Goal: Information Seeking & Learning: Learn about a topic

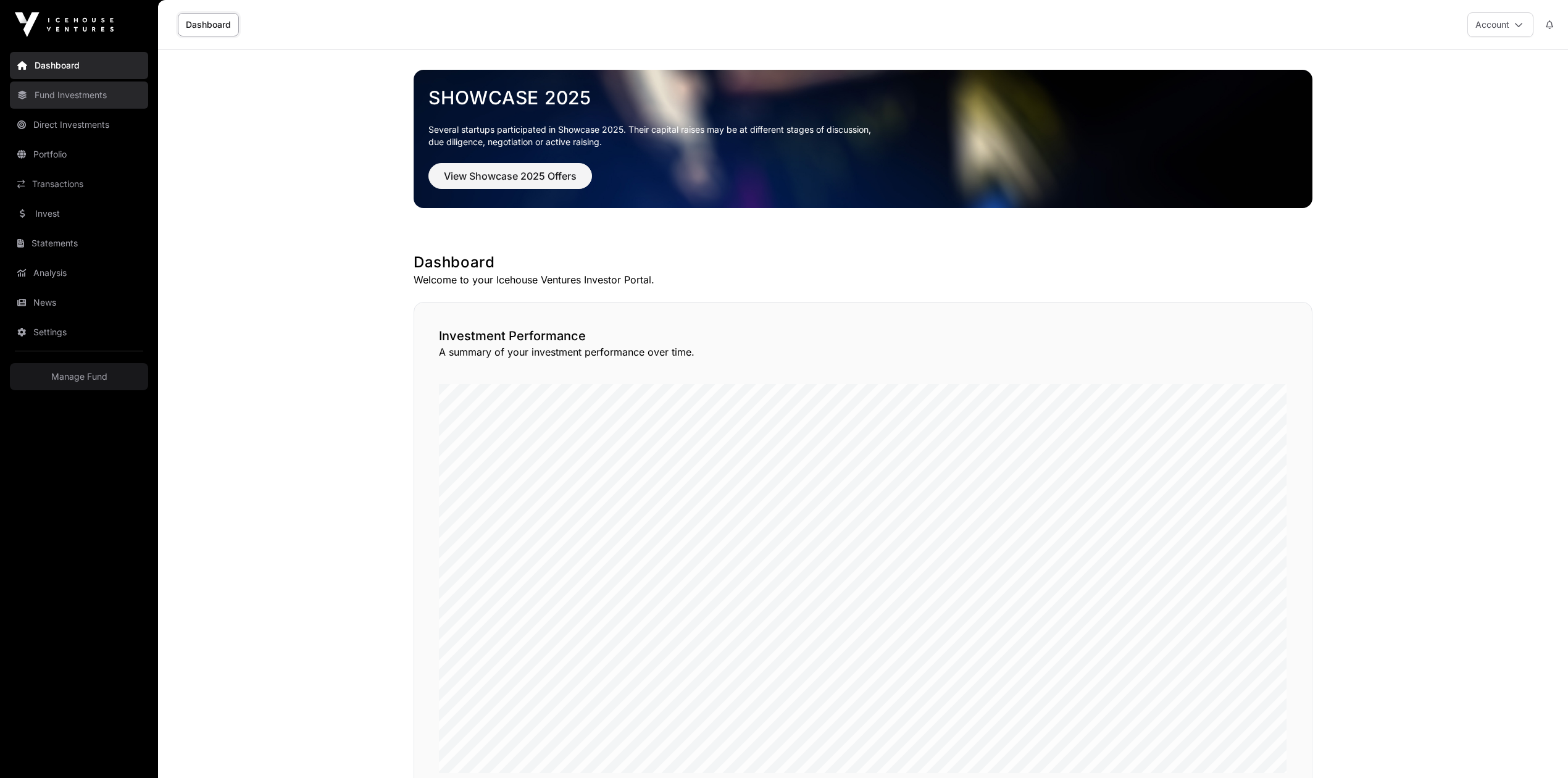
click at [74, 101] on link "Fund Investments" at bounding box center [79, 95] width 138 height 27
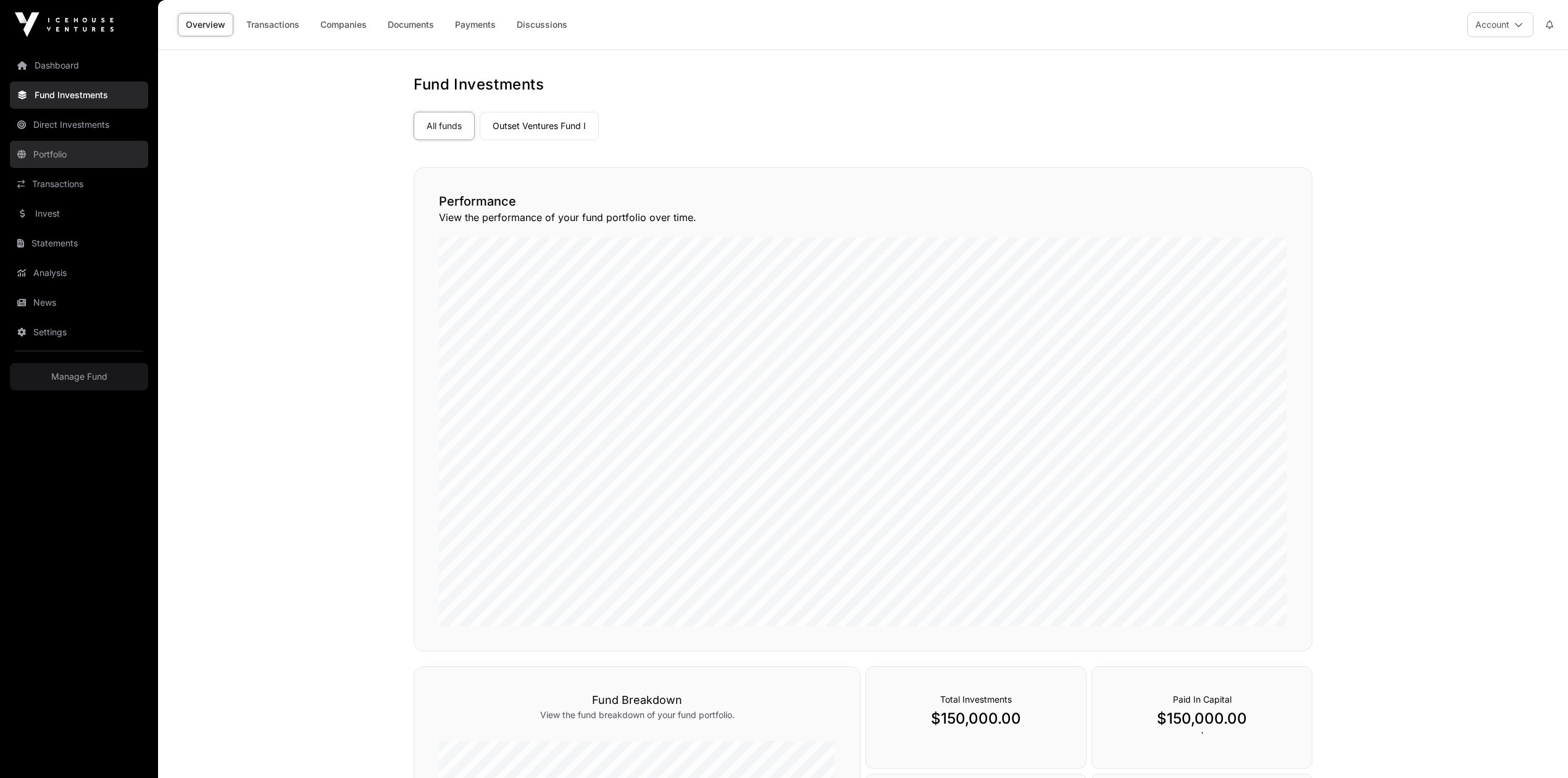
click at [58, 155] on link "Portfolio" at bounding box center [79, 155] width 138 height 27
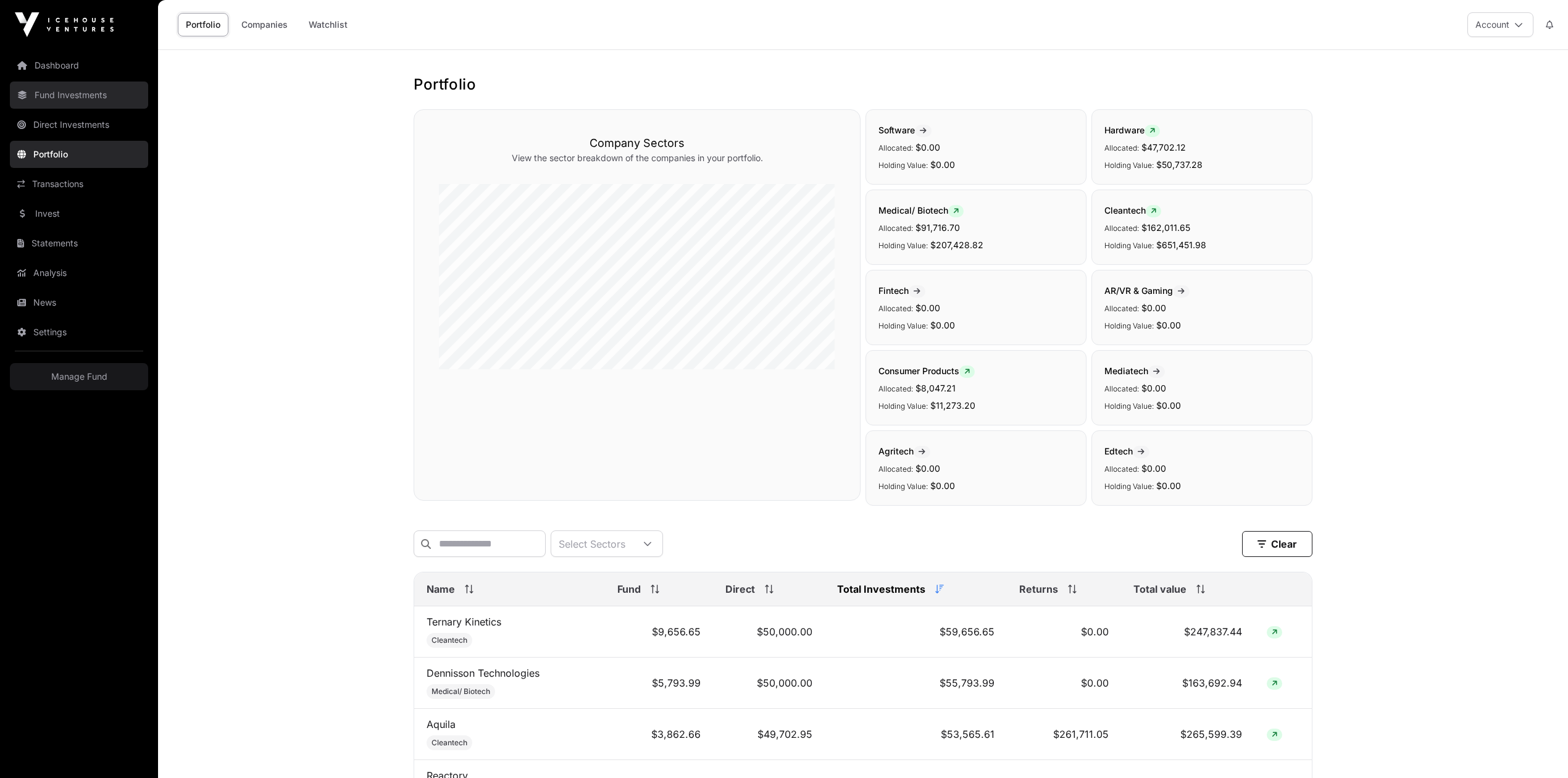
click at [75, 98] on link "Fund Investments" at bounding box center [79, 95] width 138 height 27
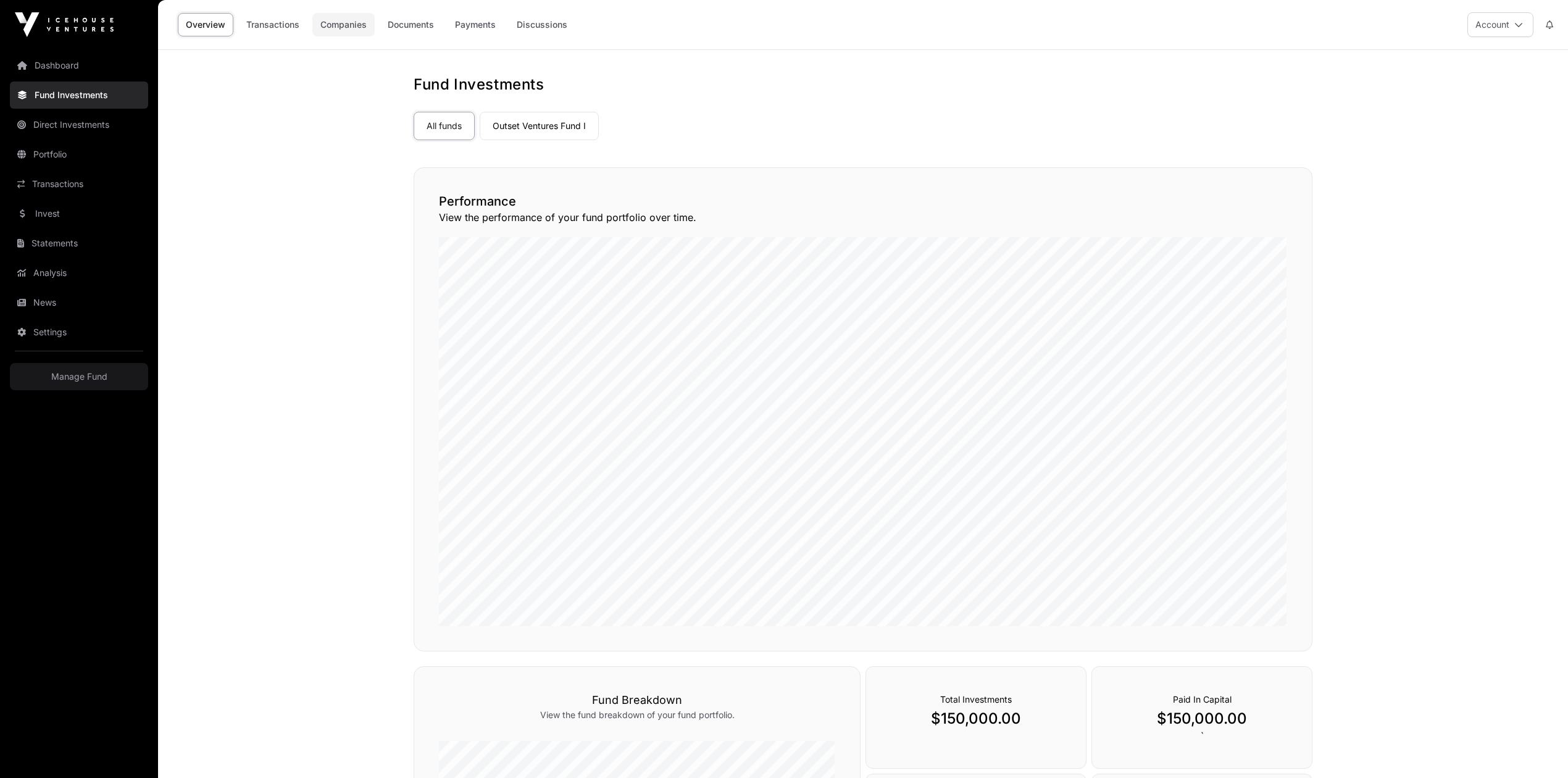
click at [344, 27] on link "Companies" at bounding box center [344, 25] width 62 height 24
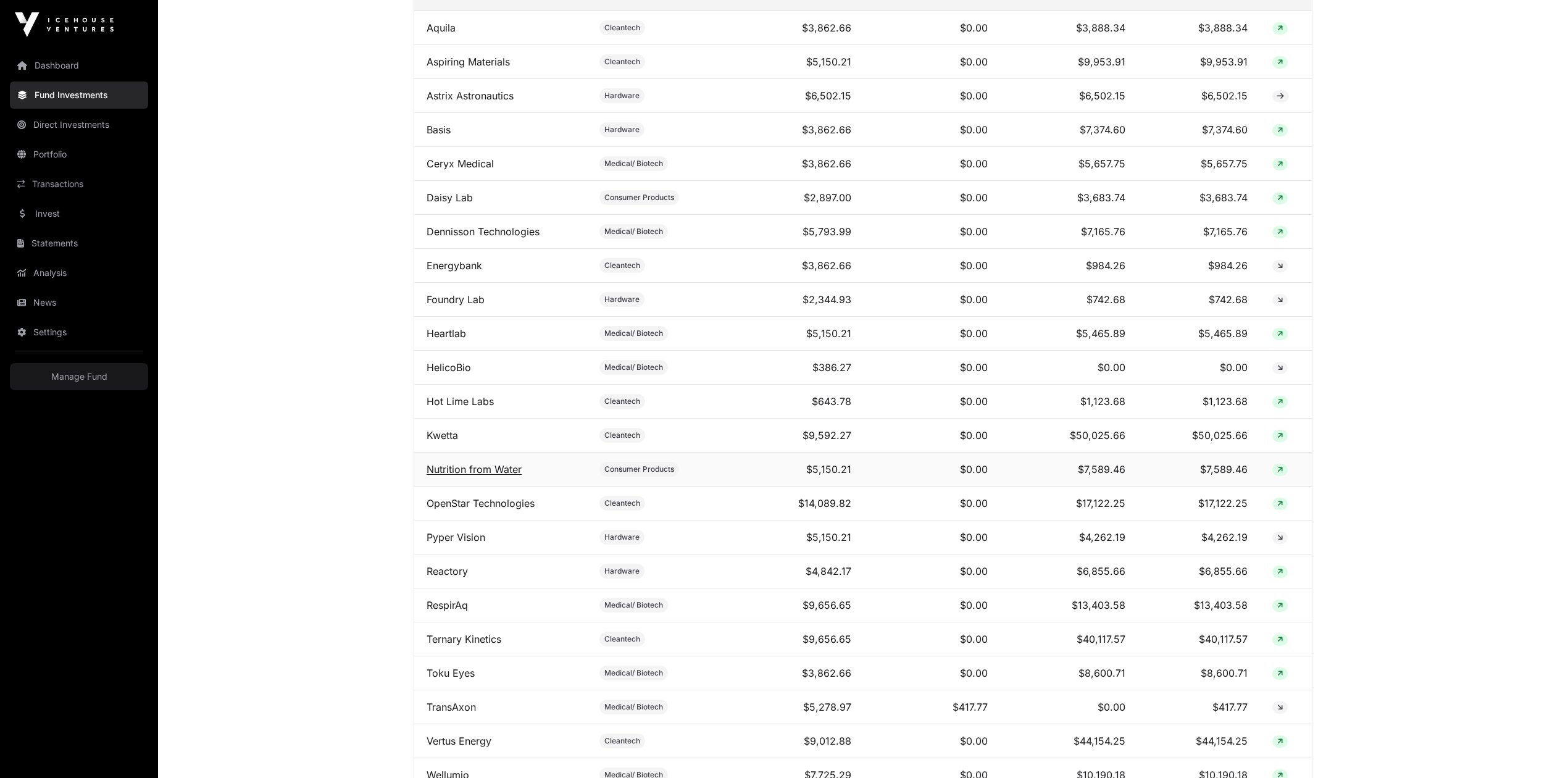
scroll to position [576, 0]
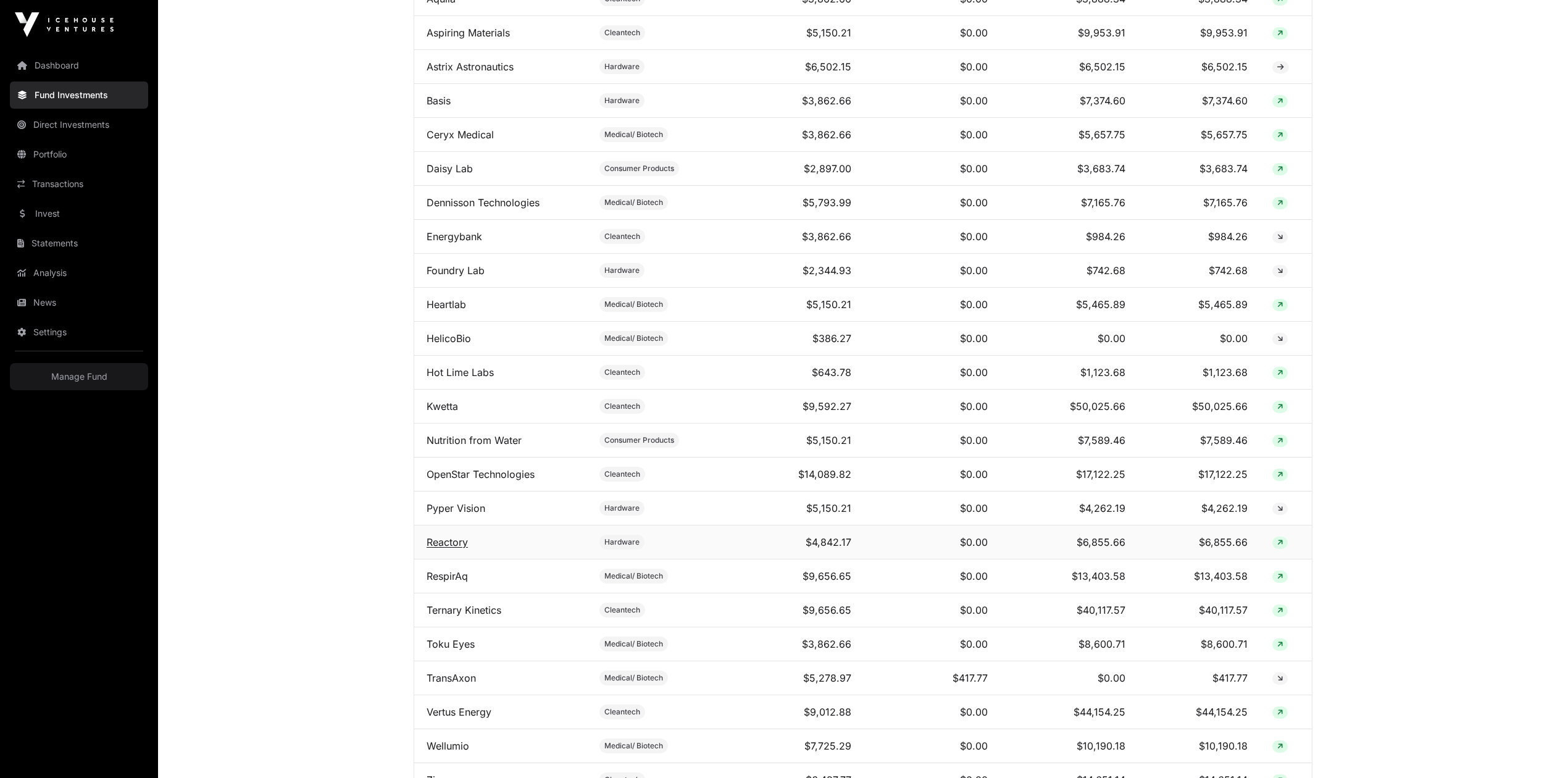
click at [450, 549] on link "Reactory" at bounding box center [447, 542] width 41 height 13
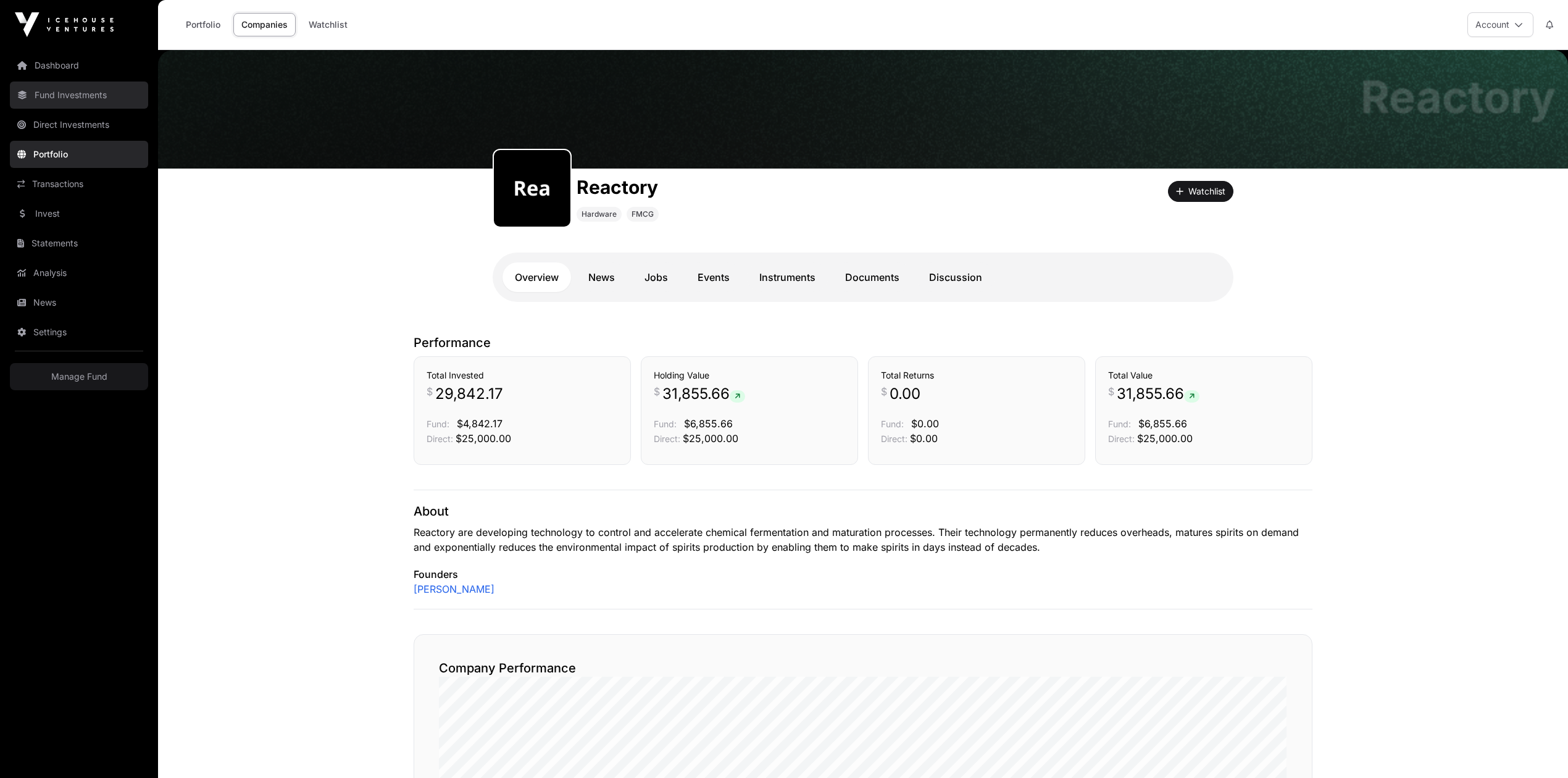
click at [62, 89] on link "Fund Investments" at bounding box center [79, 95] width 138 height 27
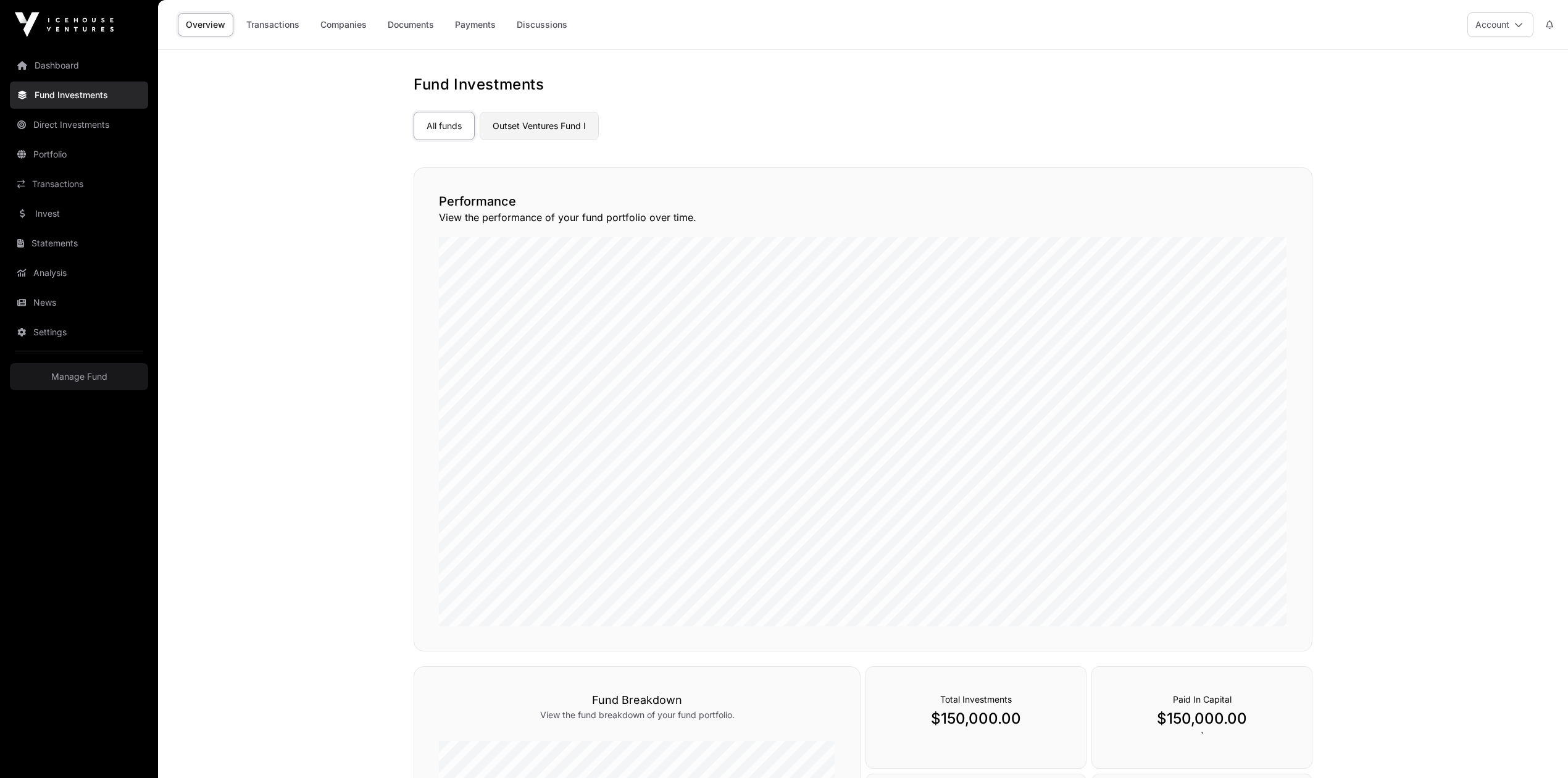
click at [571, 133] on link "Outset Ventures Fund I" at bounding box center [539, 125] width 119 height 28
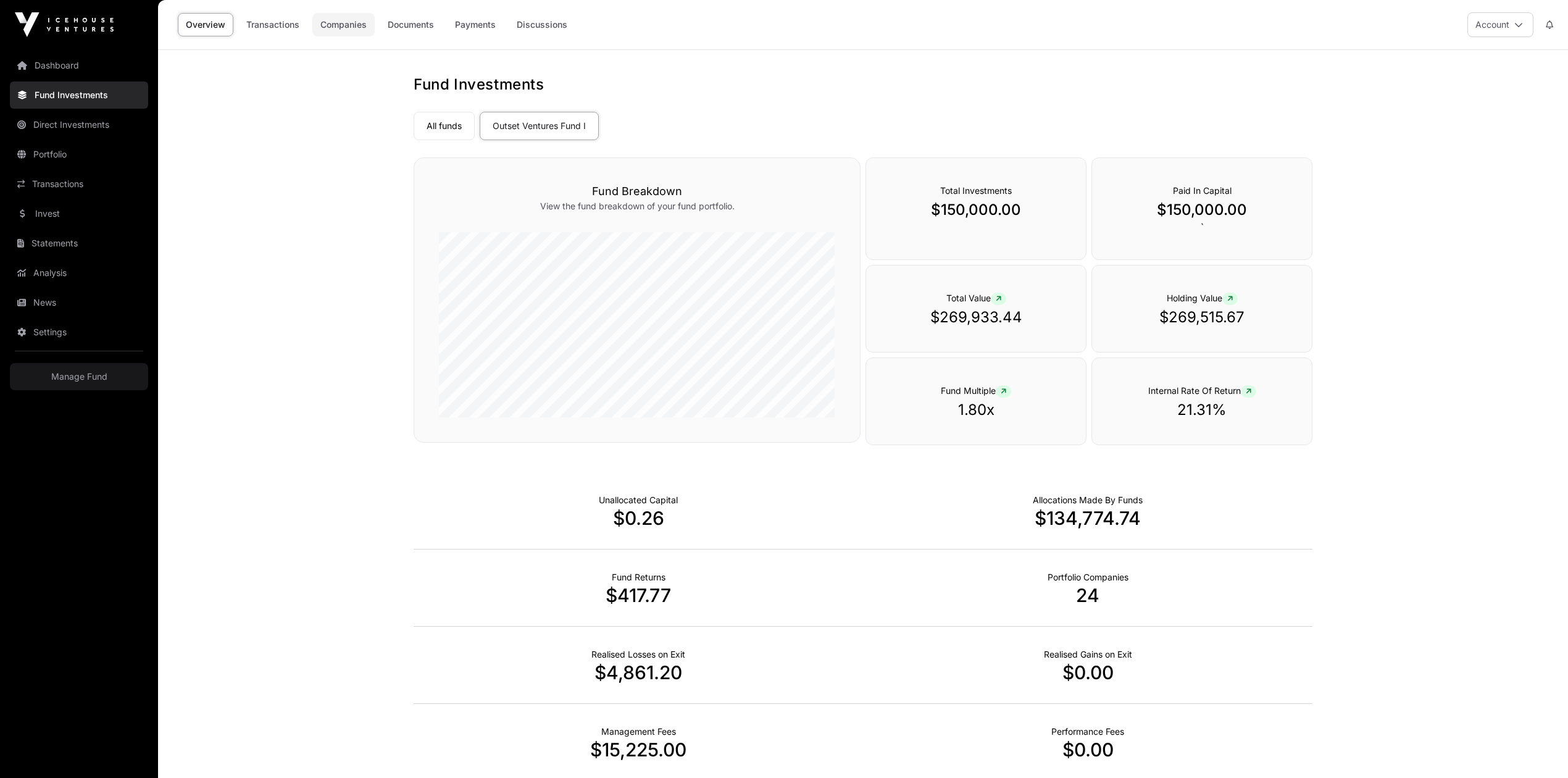
click at [334, 25] on link "Companies" at bounding box center [344, 25] width 62 height 24
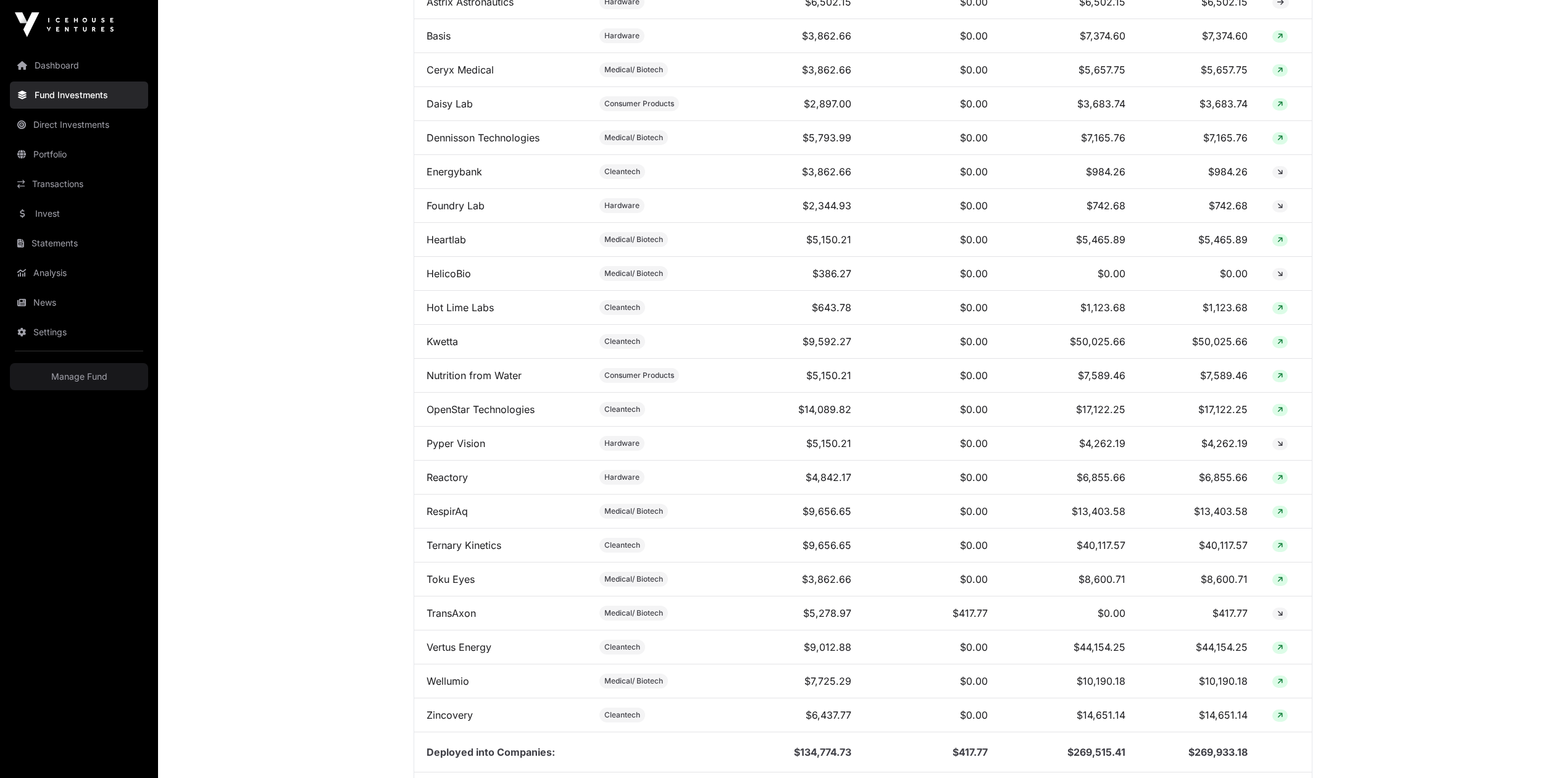
scroll to position [658, 0]
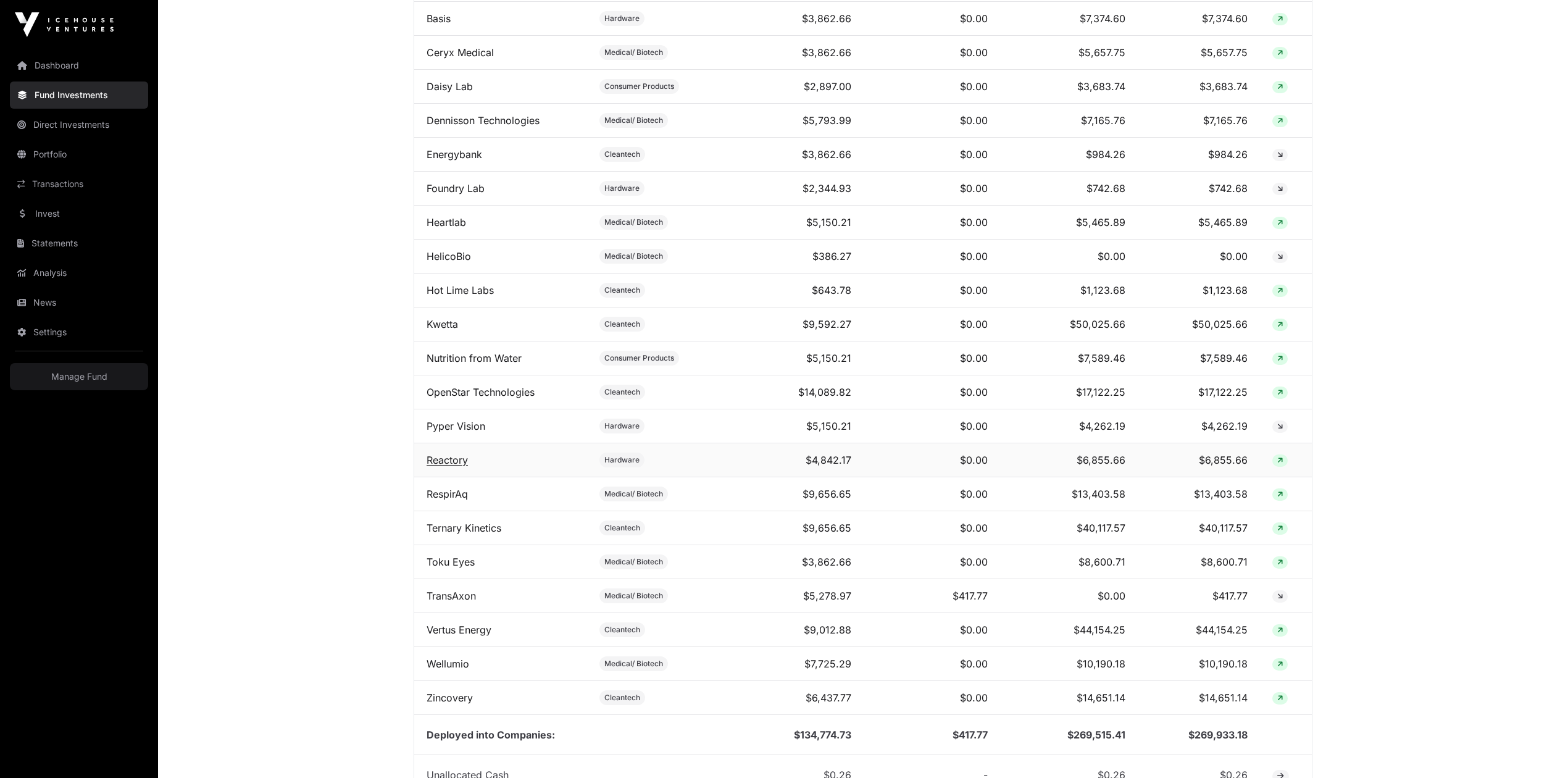
click at [450, 466] on link "Reactory" at bounding box center [447, 461] width 41 height 13
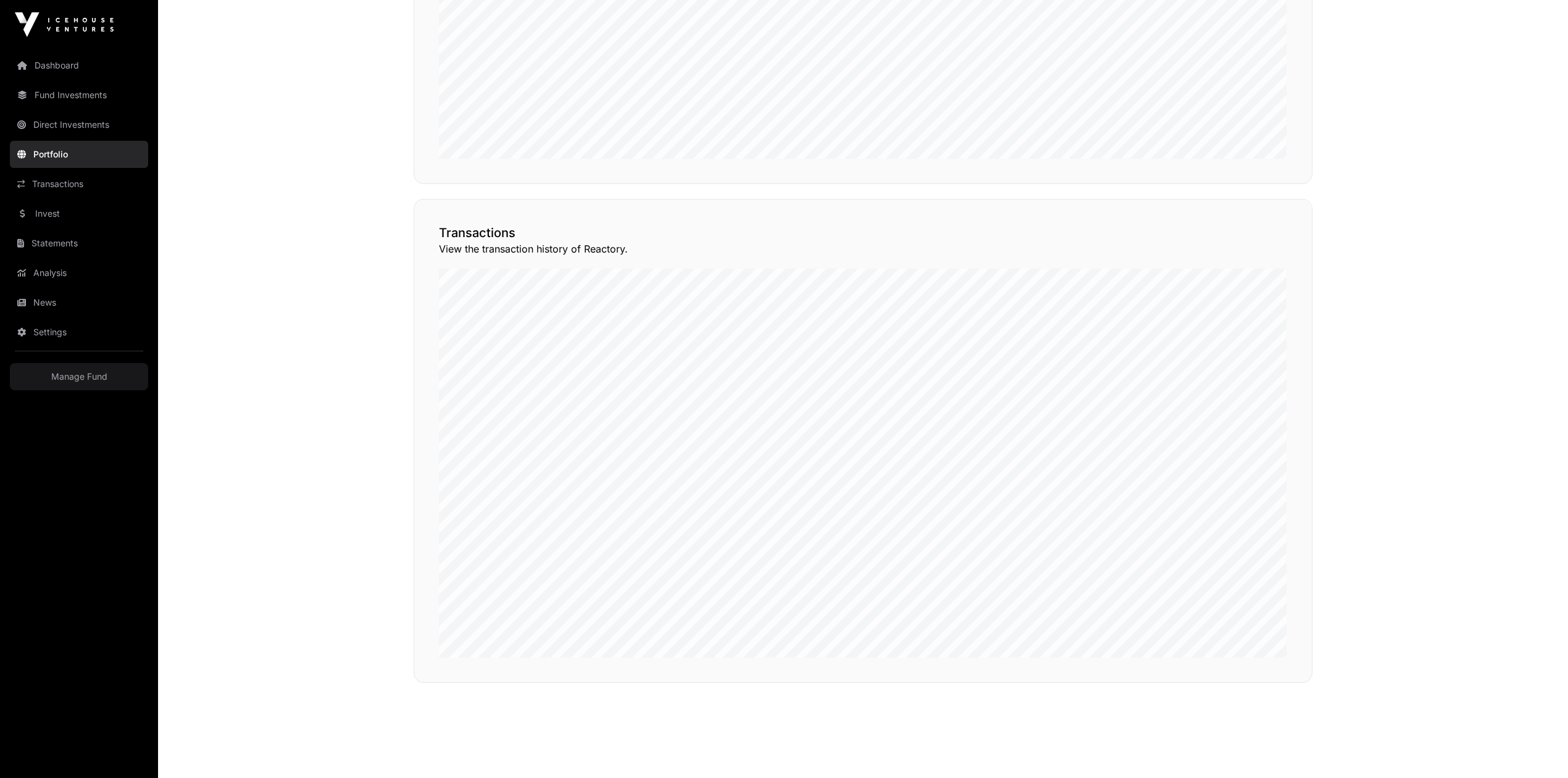
scroll to position [937, 0]
